Goal: Transaction & Acquisition: Download file/media

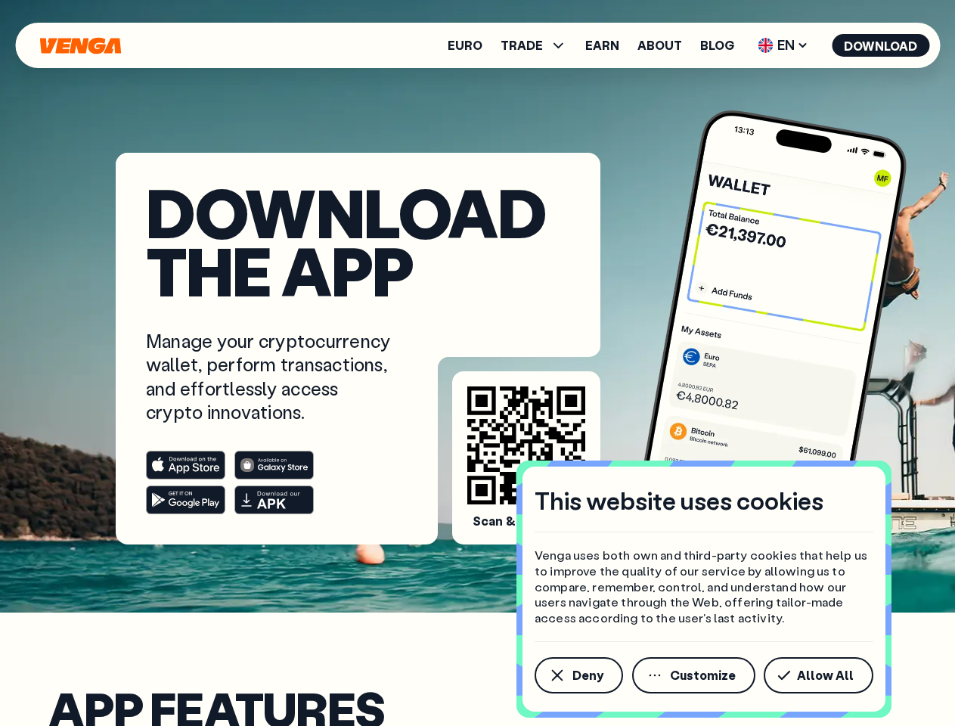
click at [477, 363] on div "Manage your cryptocurrency wallet, perform transactions, and effortlessly acces…" at bounding box center [358, 421] width 424 height 185
click at [577, 675] on span "Deny" at bounding box center [587, 675] width 31 height 12
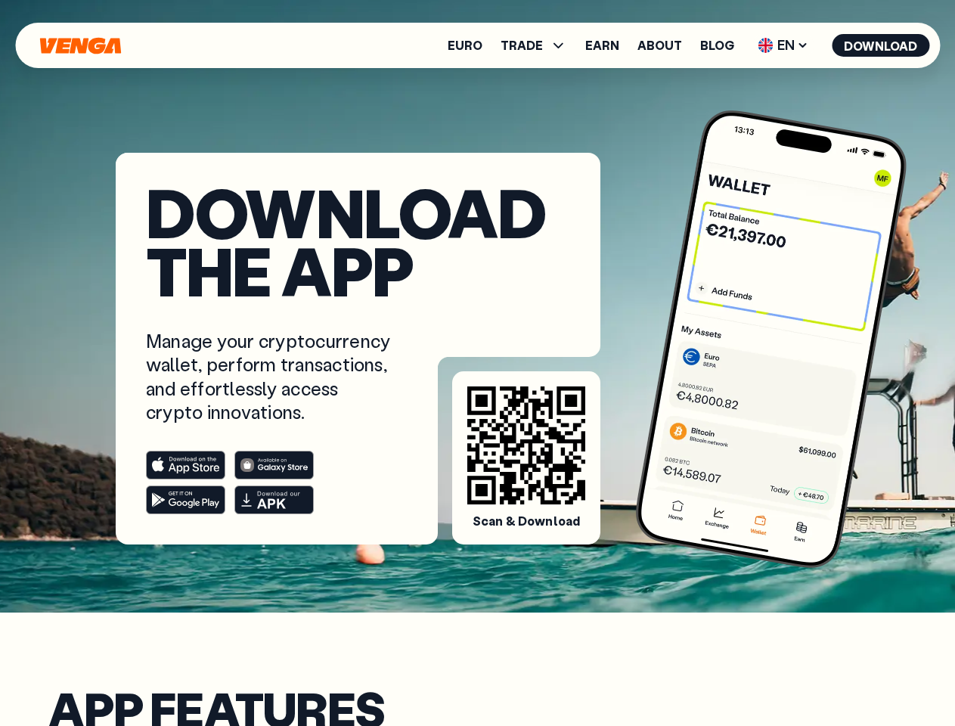
click at [538, 45] on span "TRADE" at bounding box center [521, 45] width 42 height 12
click at [783, 45] on span "EN" at bounding box center [782, 45] width 61 height 24
click at [881, 45] on button "Download" at bounding box center [880, 45] width 98 height 23
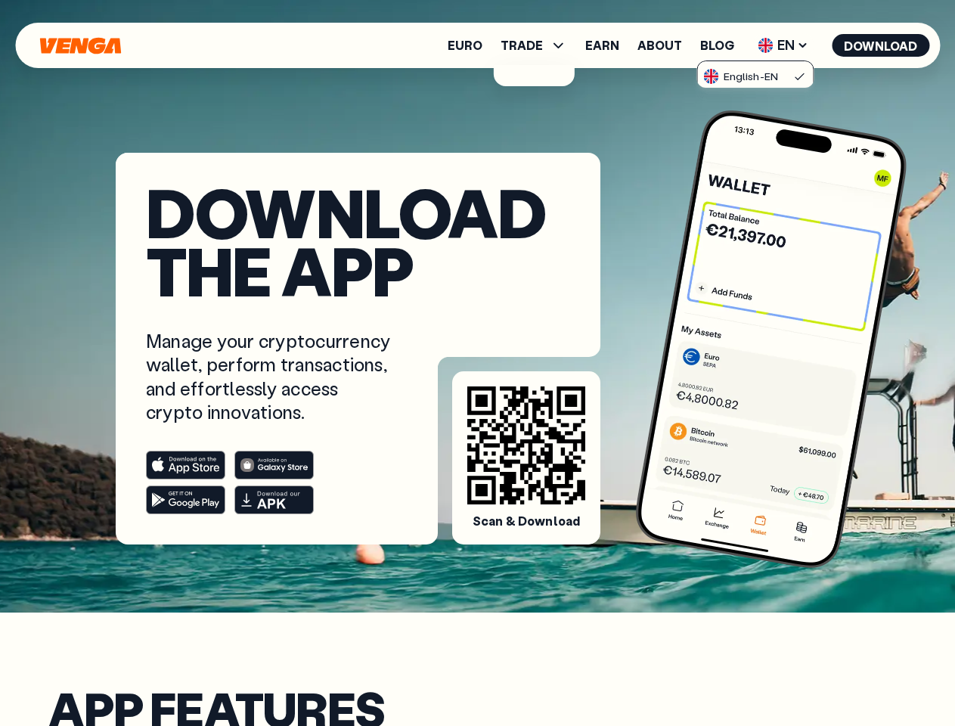
click at [270, 482] on div at bounding box center [270, 482] width 248 height 63
click at [185, 465] on rect at bounding box center [186, 465] width 79 height 28
click at [274, 465] on rect at bounding box center [274, 465] width 79 height 28
